Goal: Task Accomplishment & Management: Use online tool/utility

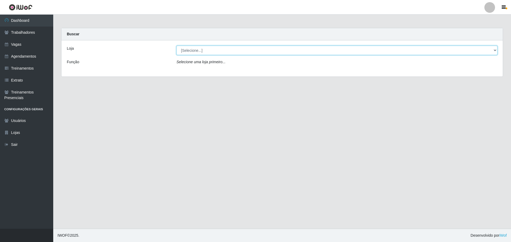
drag, startPoint x: 223, startPoint y: 50, endPoint x: 214, endPoint y: 53, distance: 8.9
click at [223, 50] on select "[Selecione...] O ROSÁRIO ALIMENTOS" at bounding box center [336, 50] width 321 height 9
select select "349"
click at [176, 46] on select "[Selecione...] O ROSÁRIO ALIMENTOS" at bounding box center [336, 50] width 321 height 9
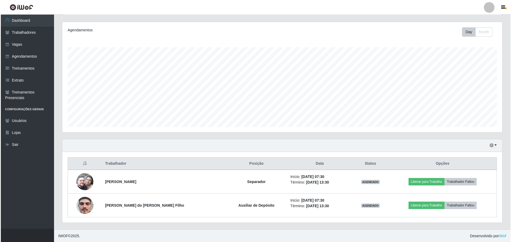
scroll to position [64, 0]
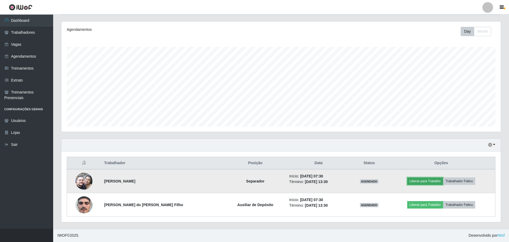
click at [413, 180] on button "Liberar para Trabalho" at bounding box center [425, 181] width 36 height 7
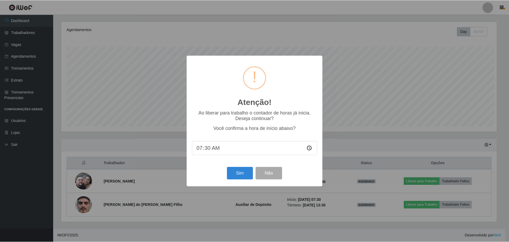
scroll to position [110, 437]
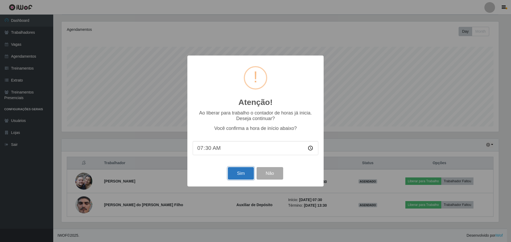
click at [235, 173] on button "Sim" at bounding box center [241, 173] width 26 height 13
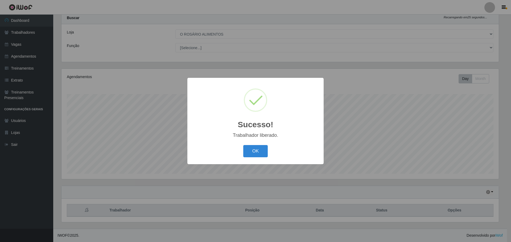
click at [254, 143] on div "Sucesso! × Trabalhador liberado. OK Cancel" at bounding box center [255, 121] width 136 height 86
click at [254, 147] on button "OK" at bounding box center [255, 151] width 25 height 13
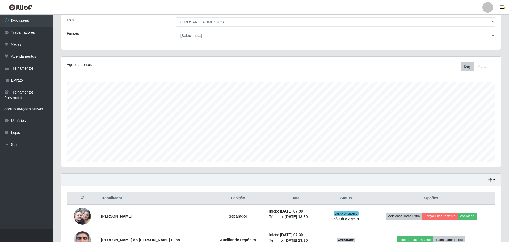
scroll to position [64, 0]
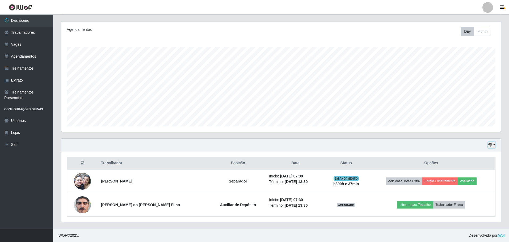
click at [490, 144] on icon "button" at bounding box center [491, 145] width 4 height 4
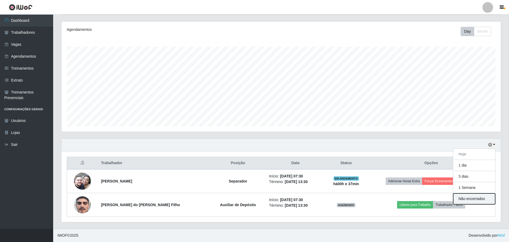
click at [468, 201] on button "Não encerrados" at bounding box center [475, 199] width 42 height 11
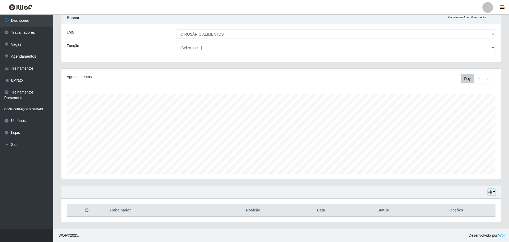
click at [490, 193] on icon "button" at bounding box center [491, 192] width 4 height 4
click at [468, 136] on button "Hoje" at bounding box center [475, 139] width 42 height 11
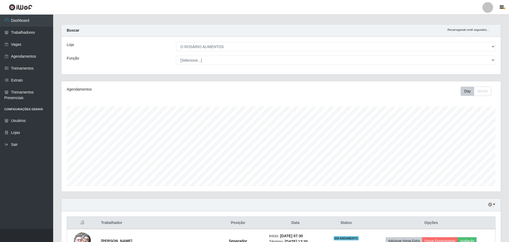
scroll to position [0, 0]
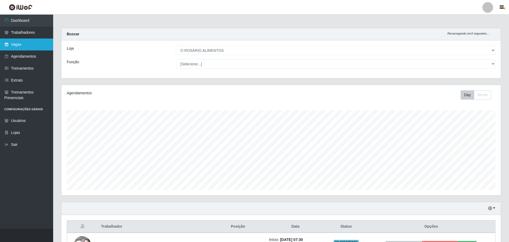
click at [27, 46] on link "Vagas" at bounding box center [26, 45] width 53 height 12
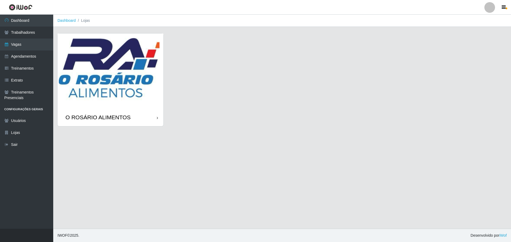
click at [119, 42] on img at bounding box center [110, 71] width 106 height 75
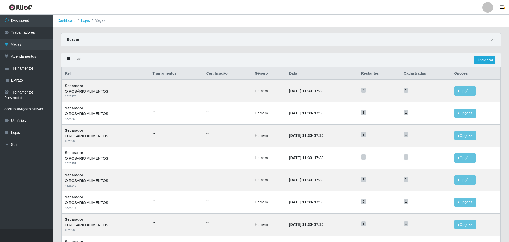
click at [494, 40] on icon at bounding box center [494, 40] width 4 height 4
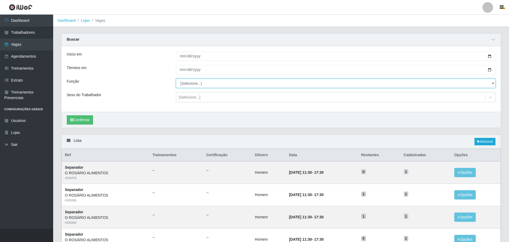
click at [197, 84] on select "[Selecione...] Auxiliar de Depósito Auxiliar de Depósito + Auxiliar de Depósito…" at bounding box center [336, 83] width 320 height 9
click at [202, 85] on select "[Selecione...] Auxiliar de Depósito Auxiliar de Depósito + Auxiliar de Depósito…" at bounding box center [336, 83] width 320 height 9
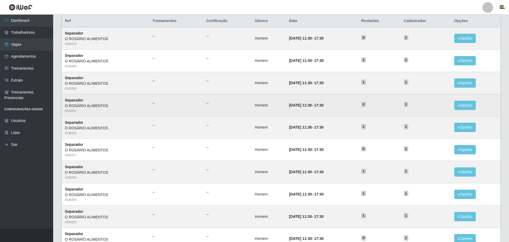
scroll to position [160, 0]
